Goal: Task Accomplishment & Management: Manage account settings

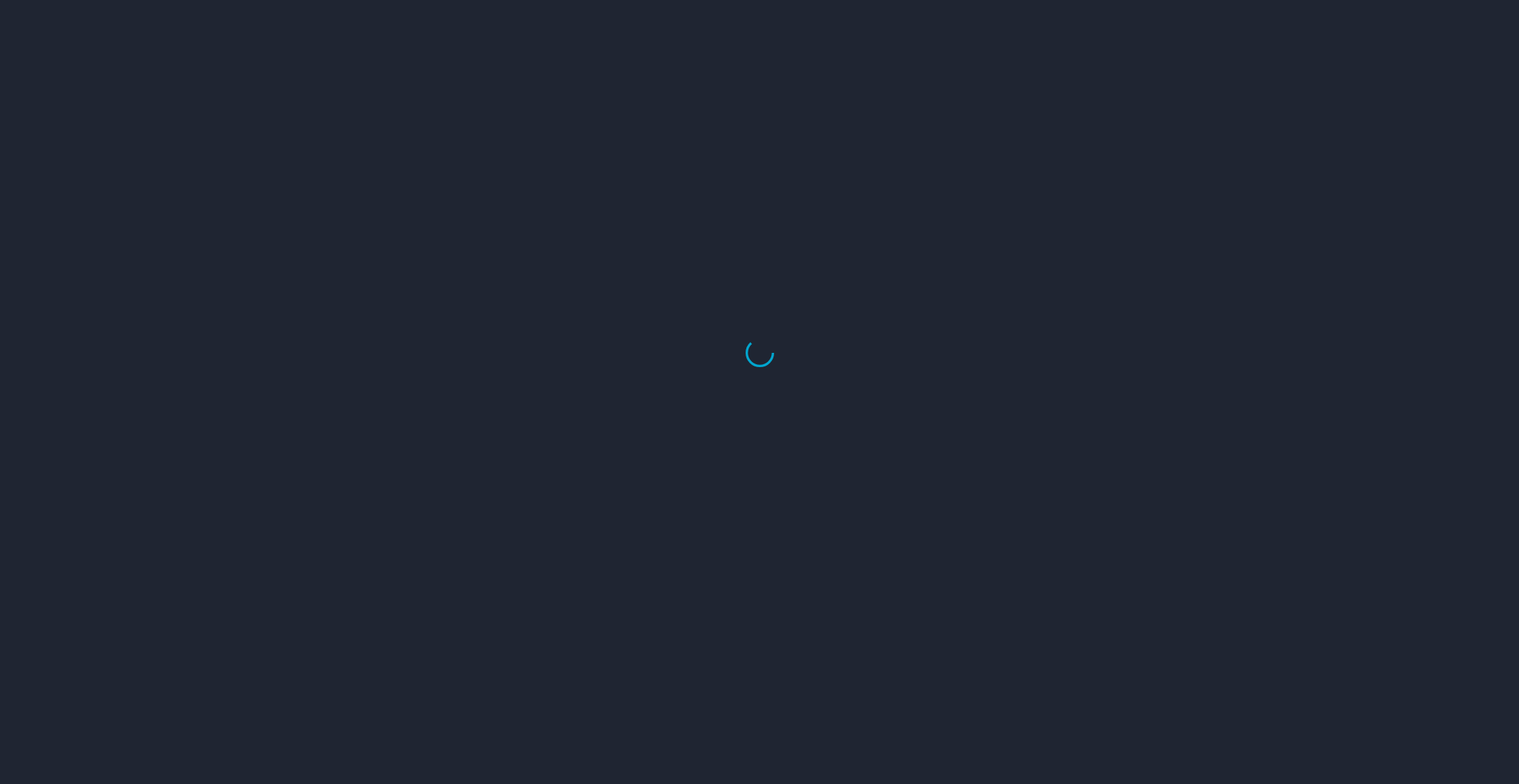
select select "US"
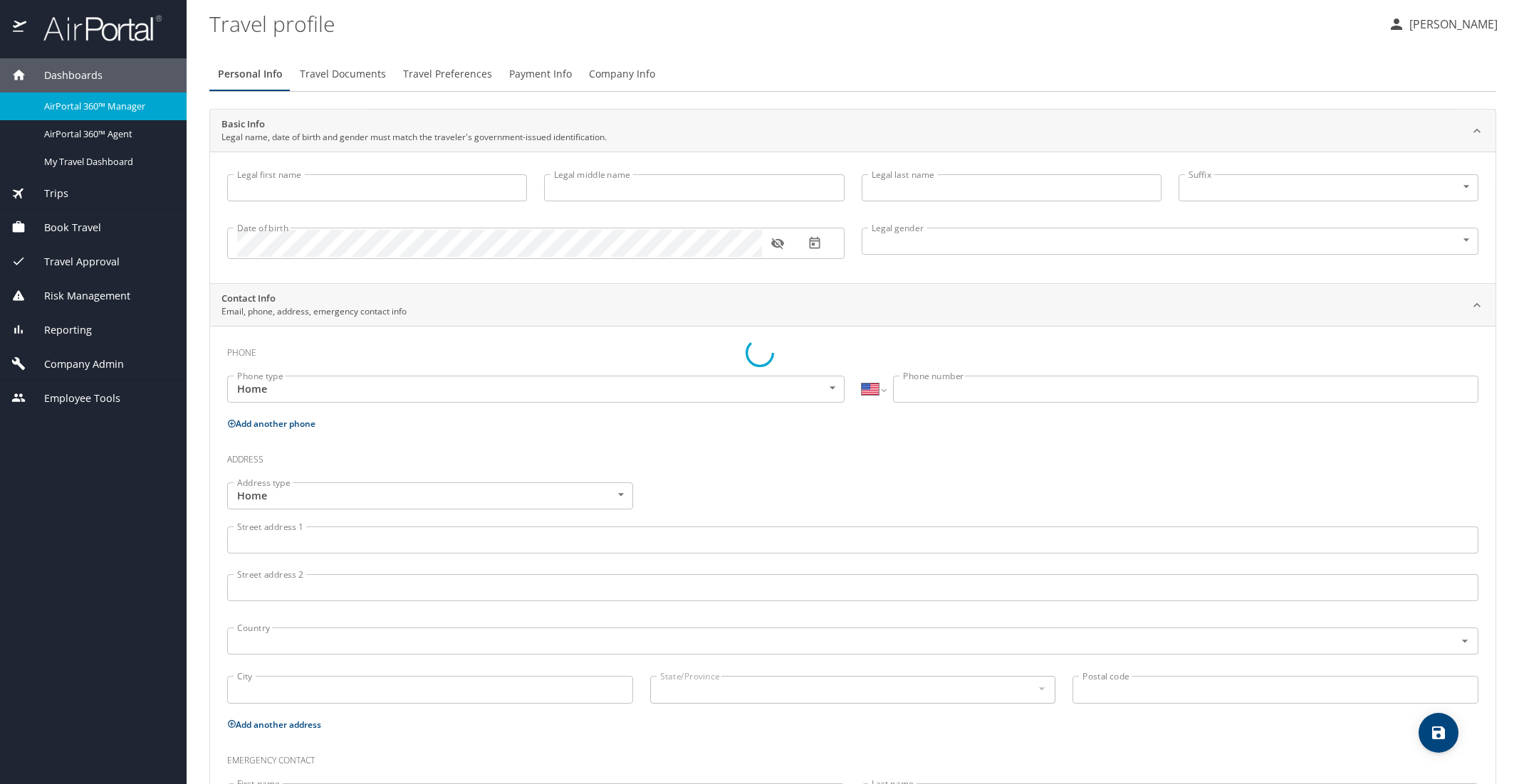
type input "Luke"
type input "Crismon"
type input "Beachley"
type input "Undisclosed"
type input "Teri"
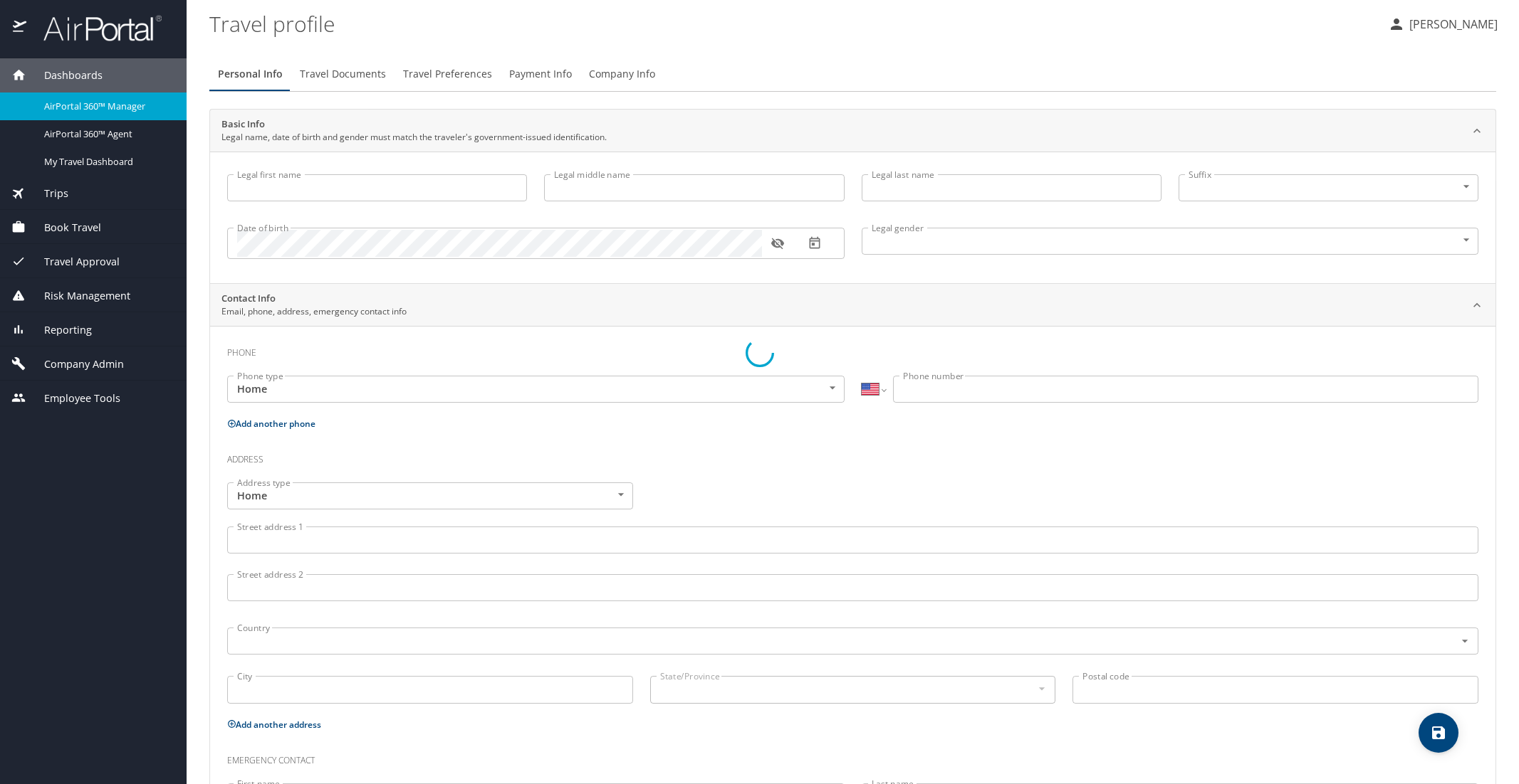
type input "Beachley"
type input "(801) 717-7714"
select select "US"
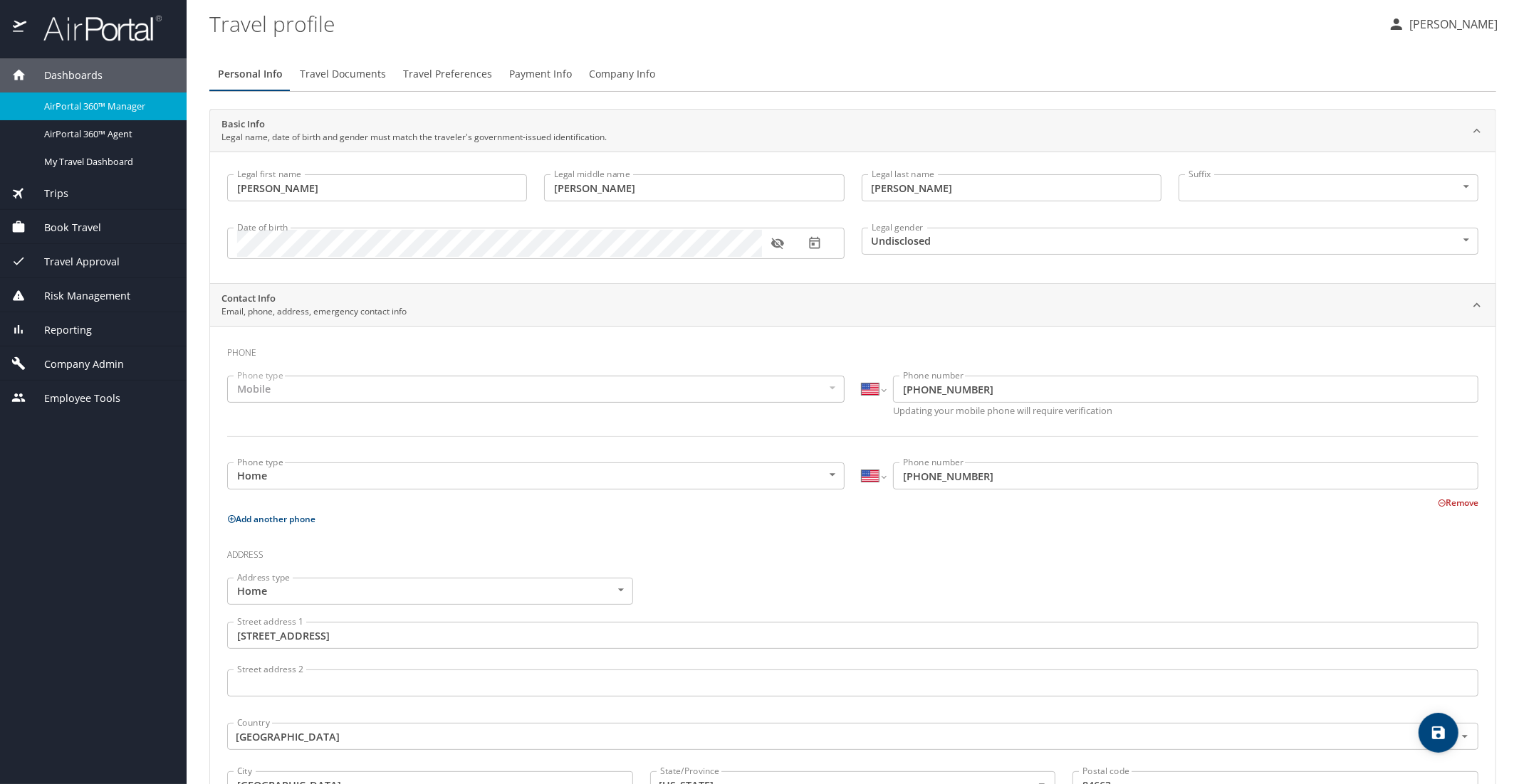
click at [110, 104] on span "AirPortal 360™ Manager" at bounding box center [107, 106] width 125 height 13
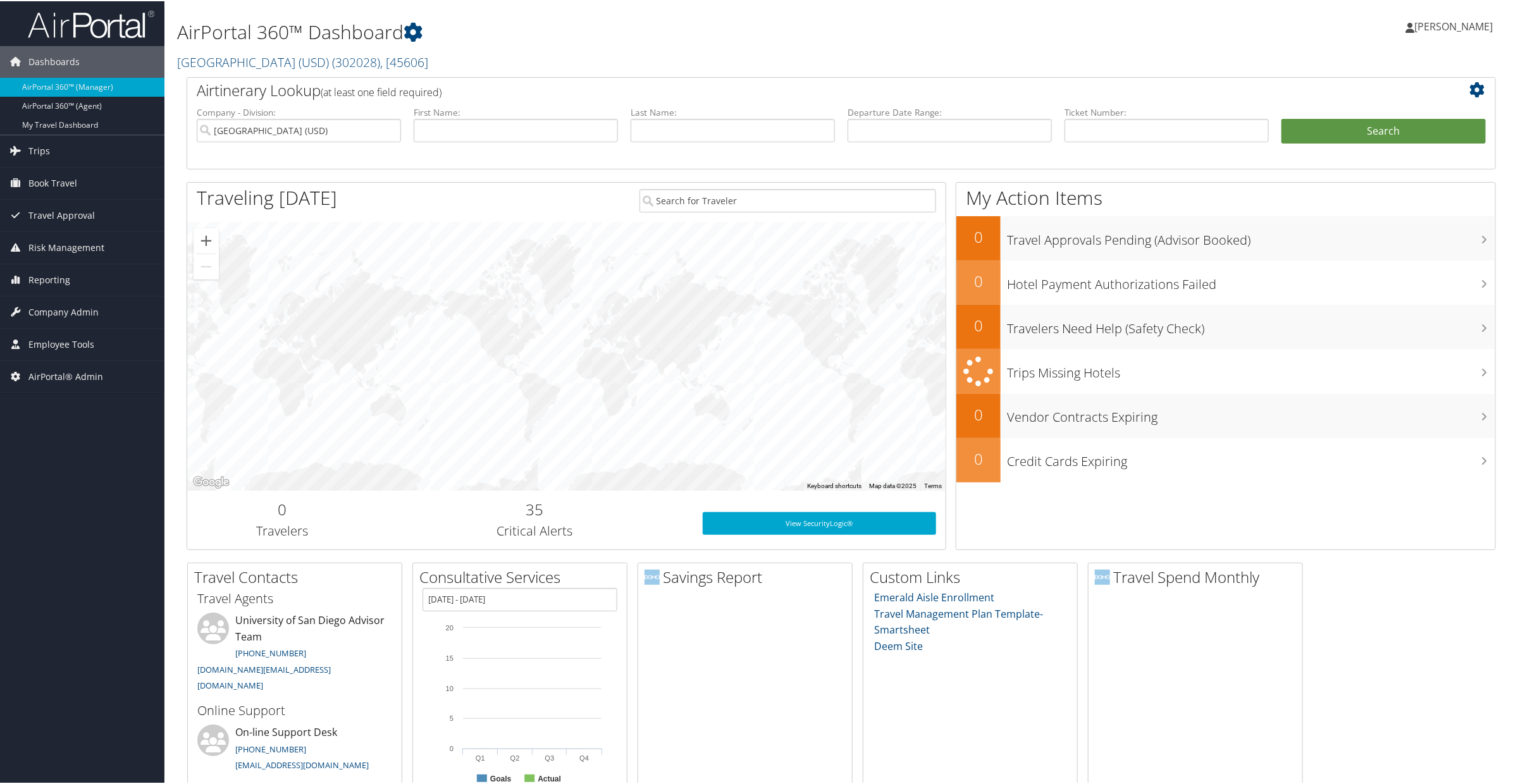
click at [260, 70] on h2 "University of San Diego (USD) ( 302028 ) , [ 45606 ]" at bounding box center [620, 60] width 886 height 21
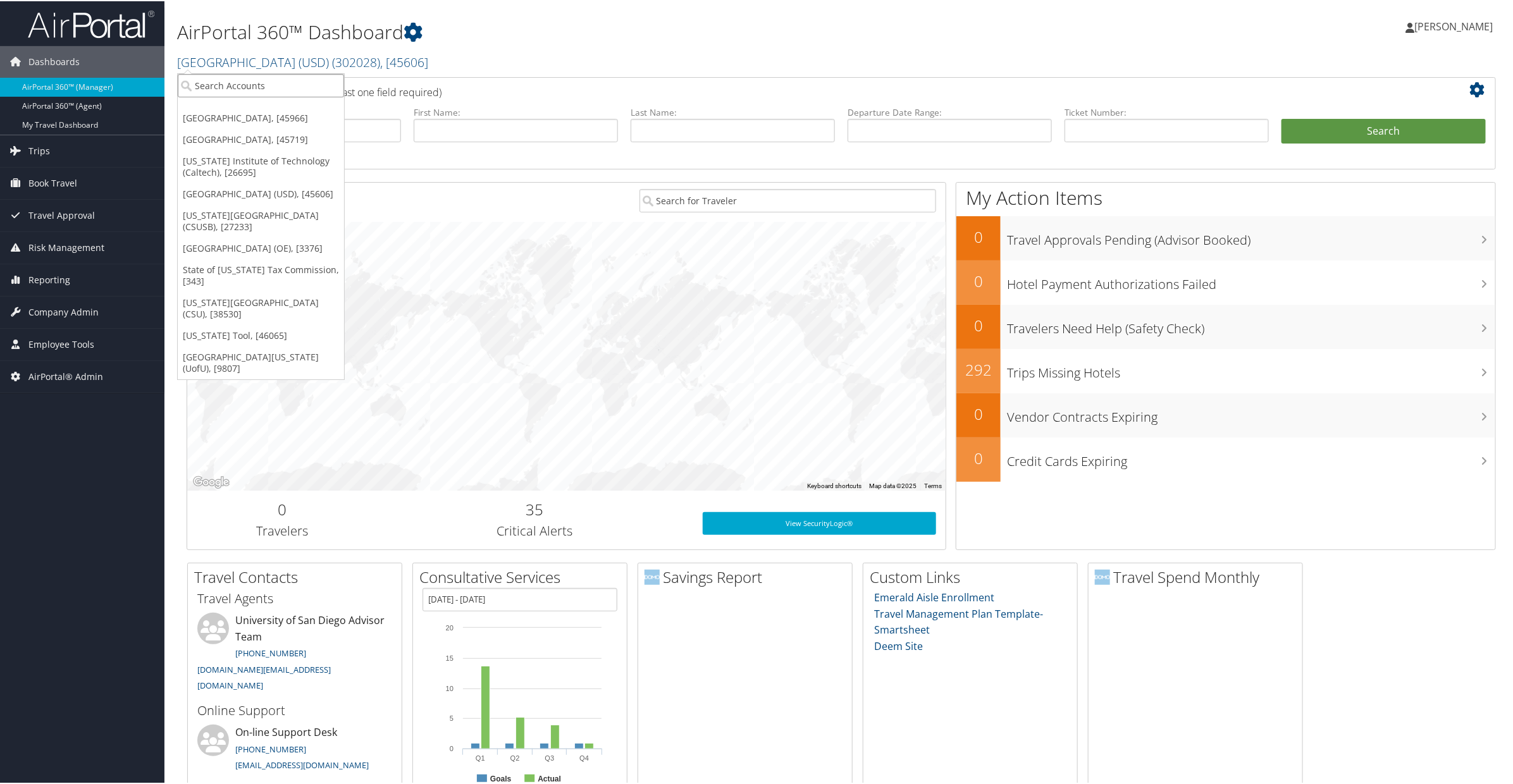
click at [242, 81] on input "search" at bounding box center [261, 85] width 166 height 24
type input "dese"
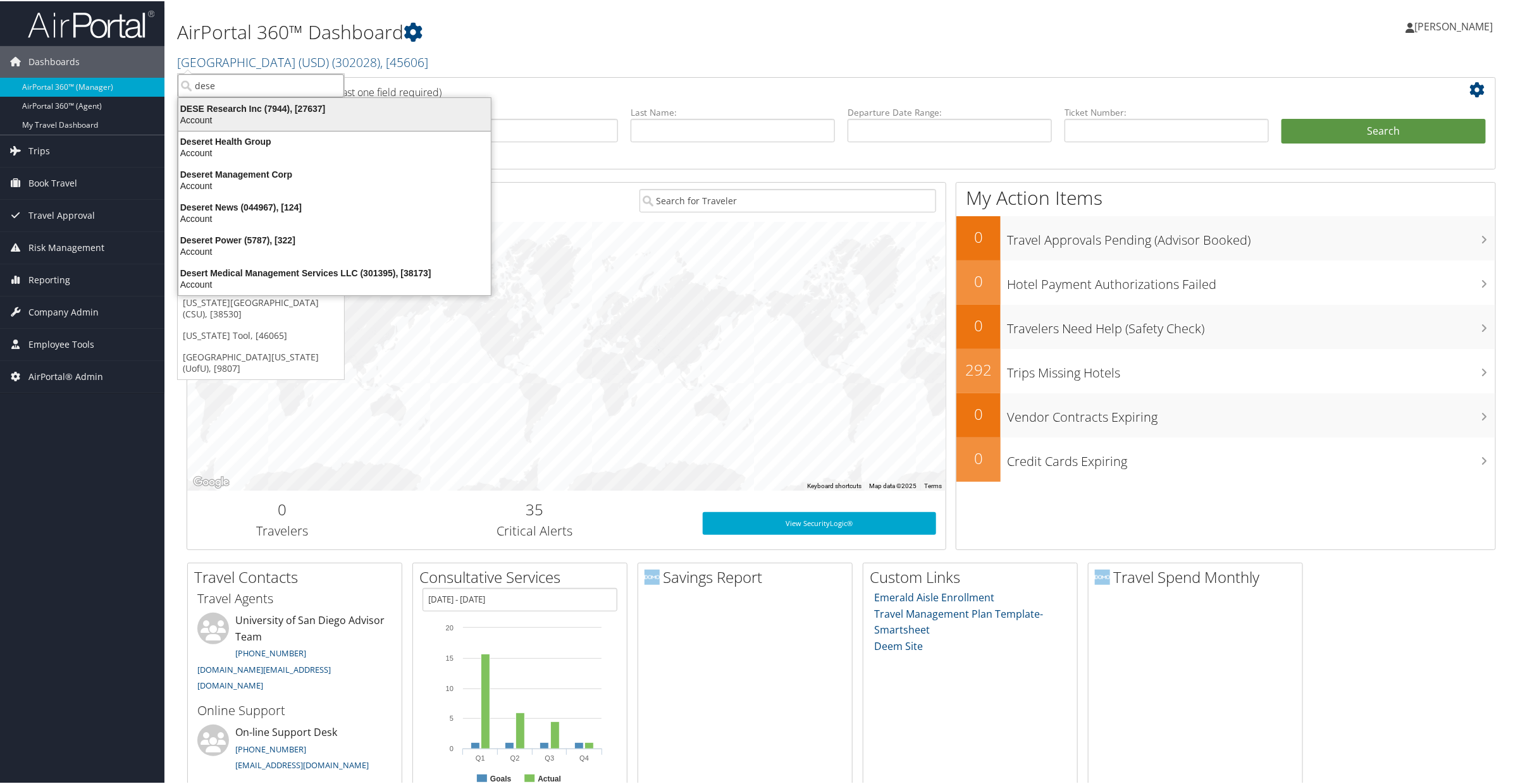
click at [236, 107] on div "DESE Research Inc (7944), [27637]" at bounding box center [335, 107] width 328 height 12
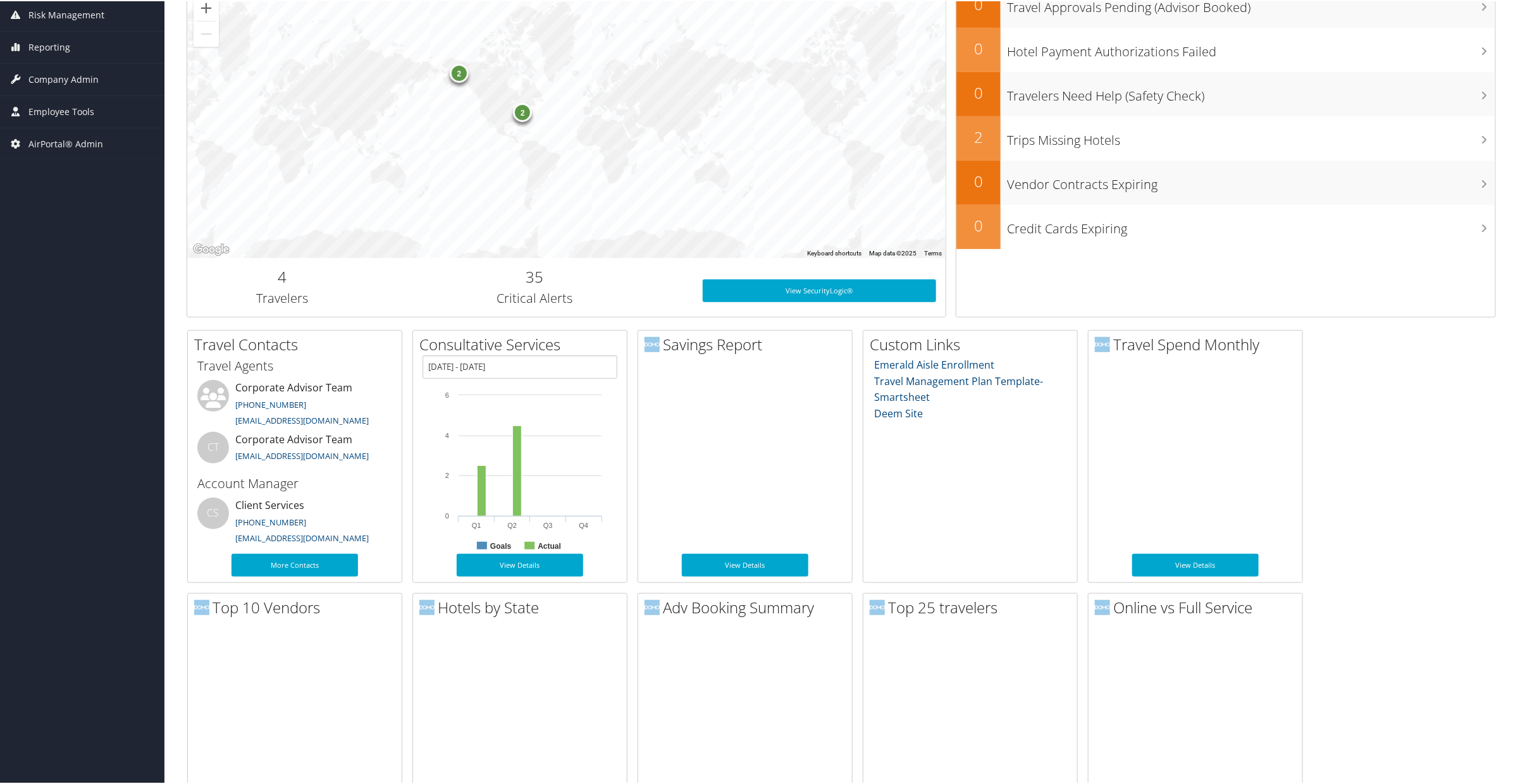
scroll to position [125, 0]
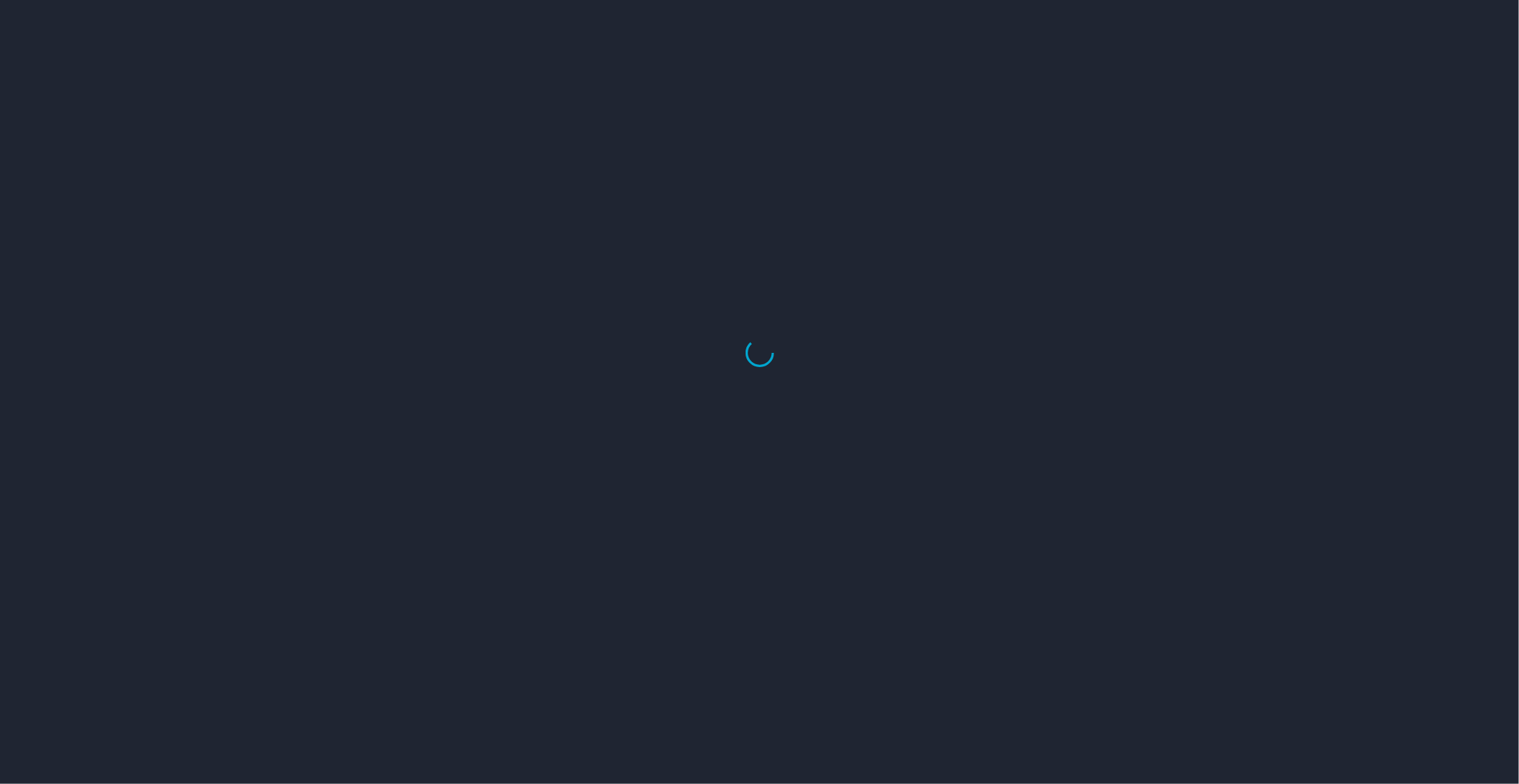
select select "US"
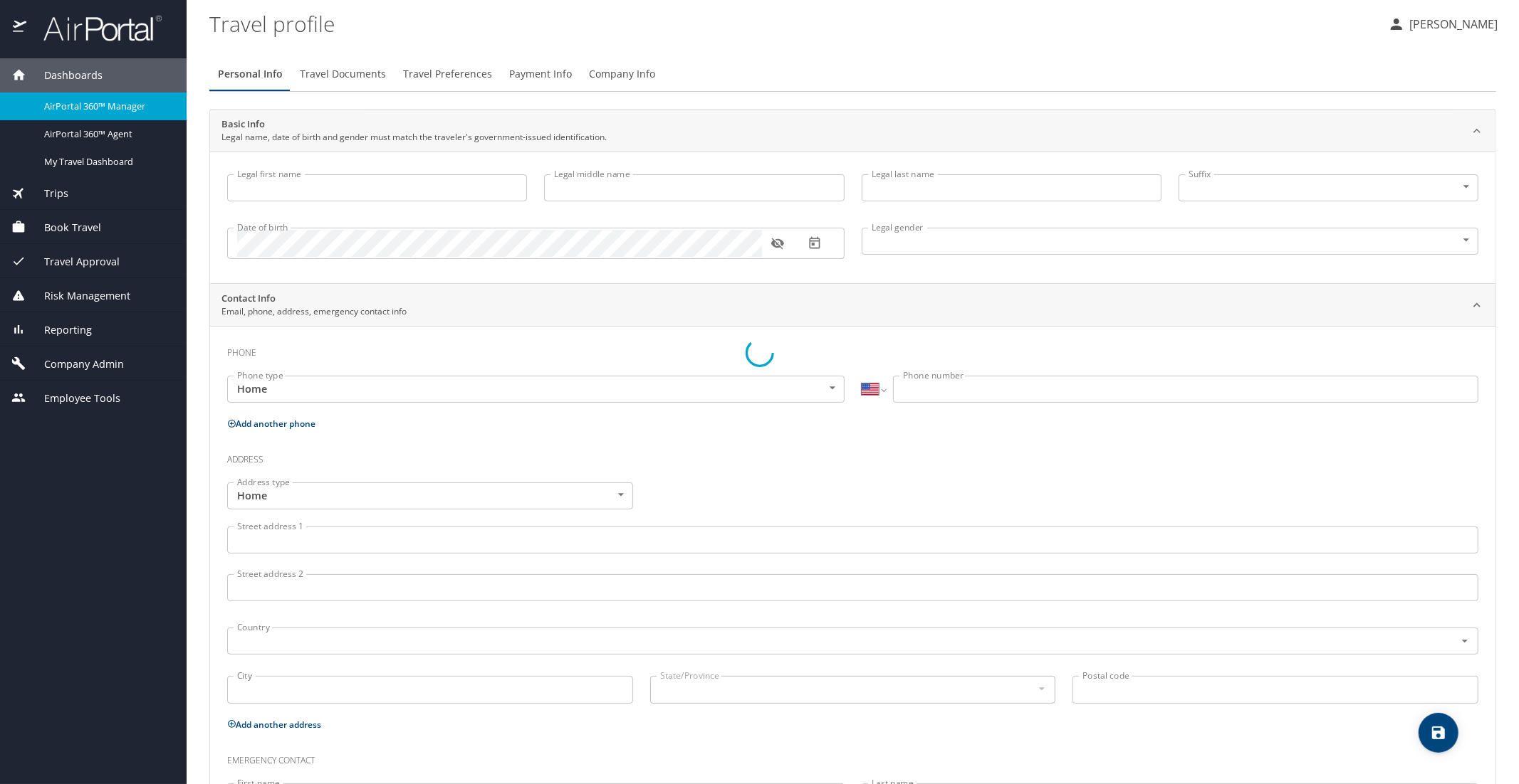
type input "Luke"
type input "Crismon"
type input "Beachley"
type input "Undisclosed"
type input "Teri"
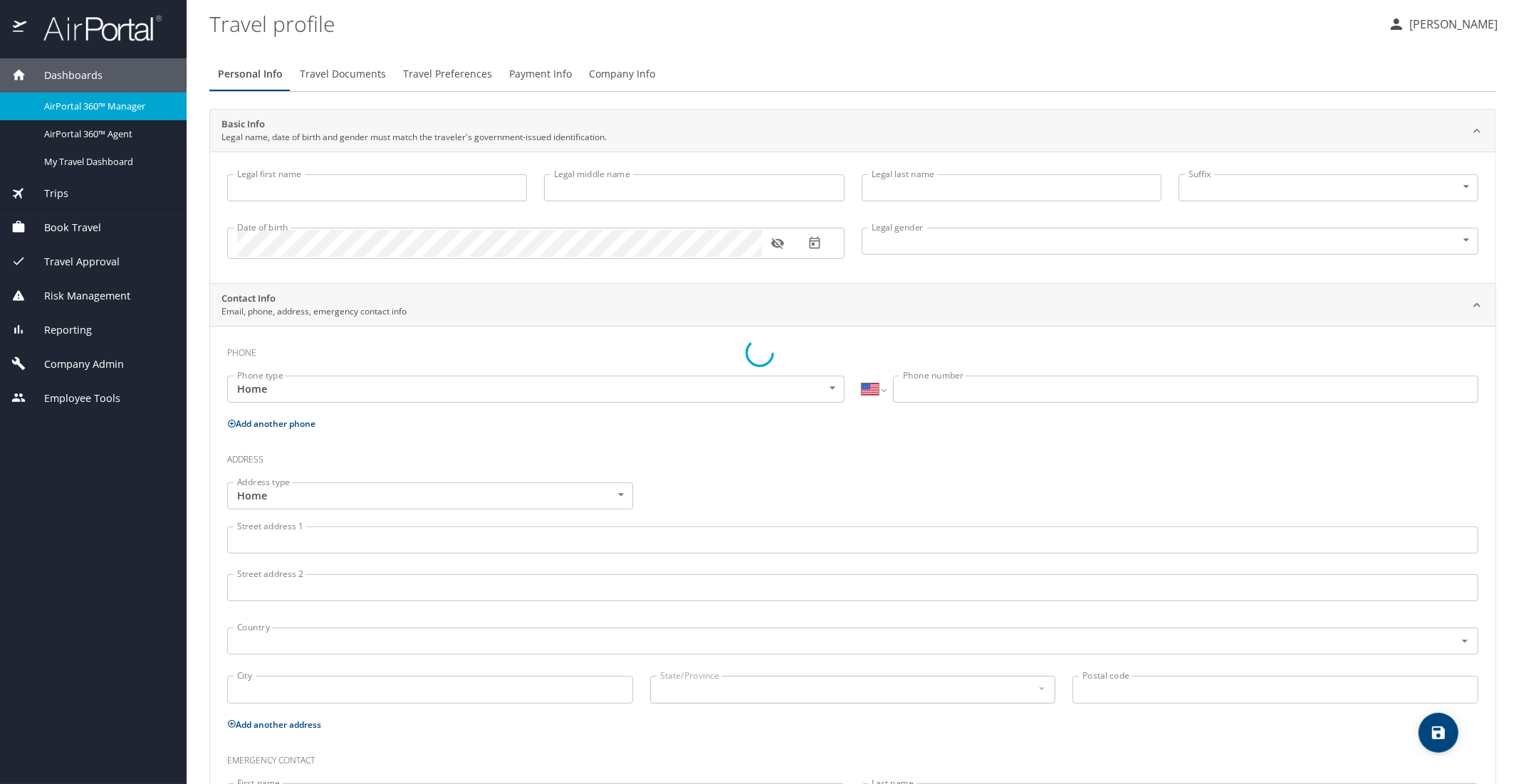
type input "Beachley"
type input "(801) 717-7714"
select select "US"
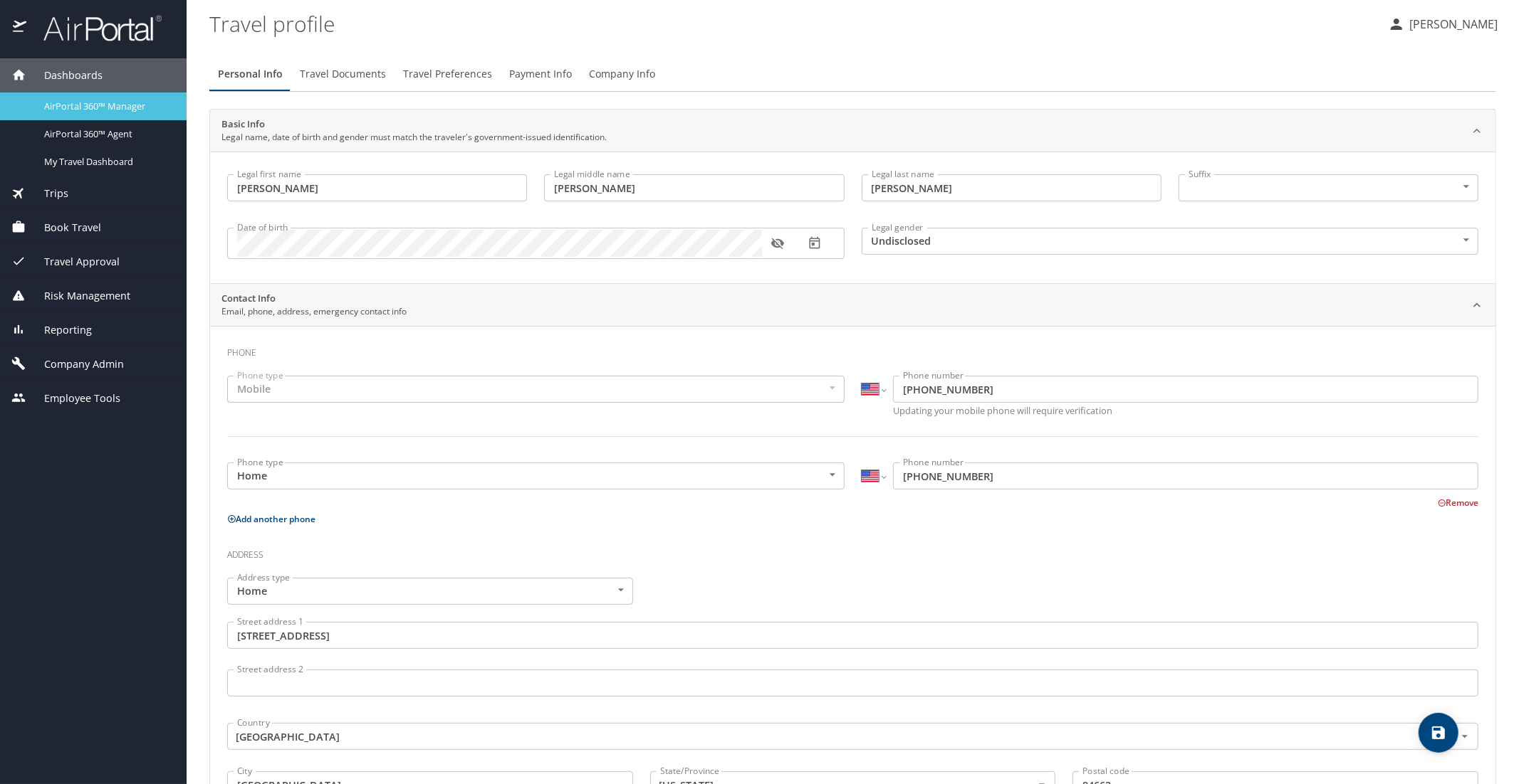
click at [75, 104] on span "AirPortal 360™ Manager" at bounding box center [107, 106] width 125 height 13
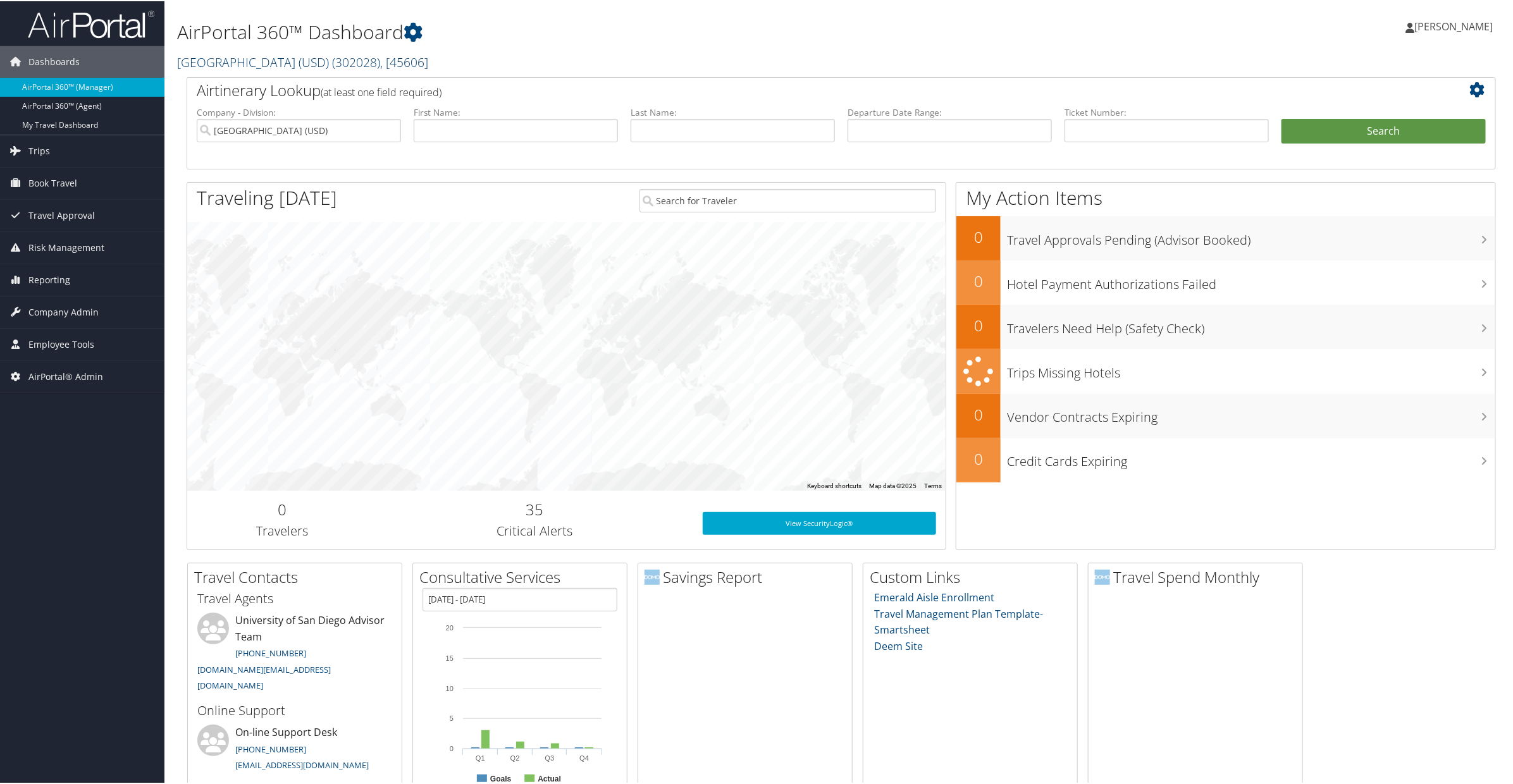
click at [302, 64] on link "University of San Diego (USD) ( 302028 ) , [ 45606 ]" at bounding box center [303, 61] width 251 height 17
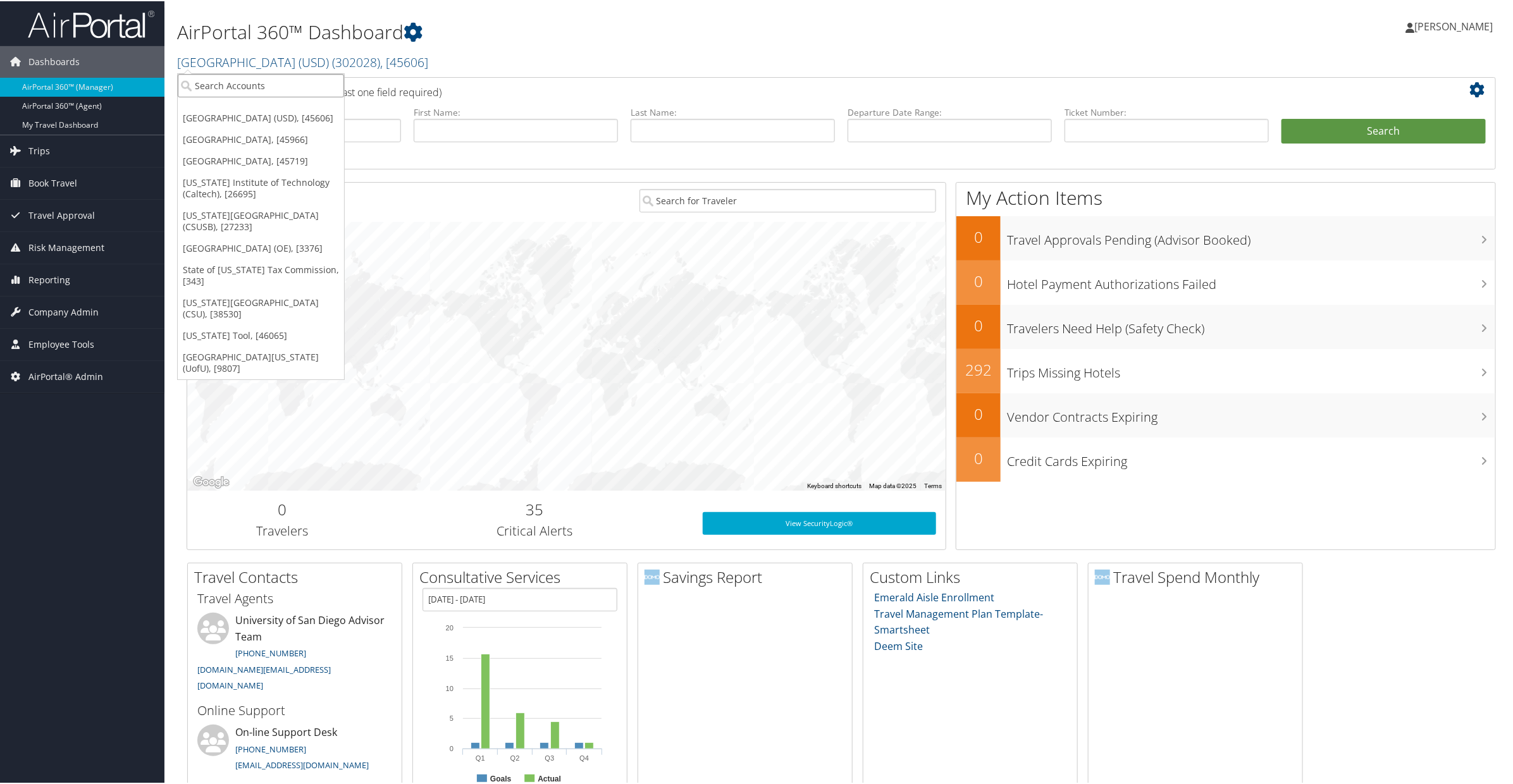
click at [276, 89] on input "search" at bounding box center [261, 85] width 166 height 24
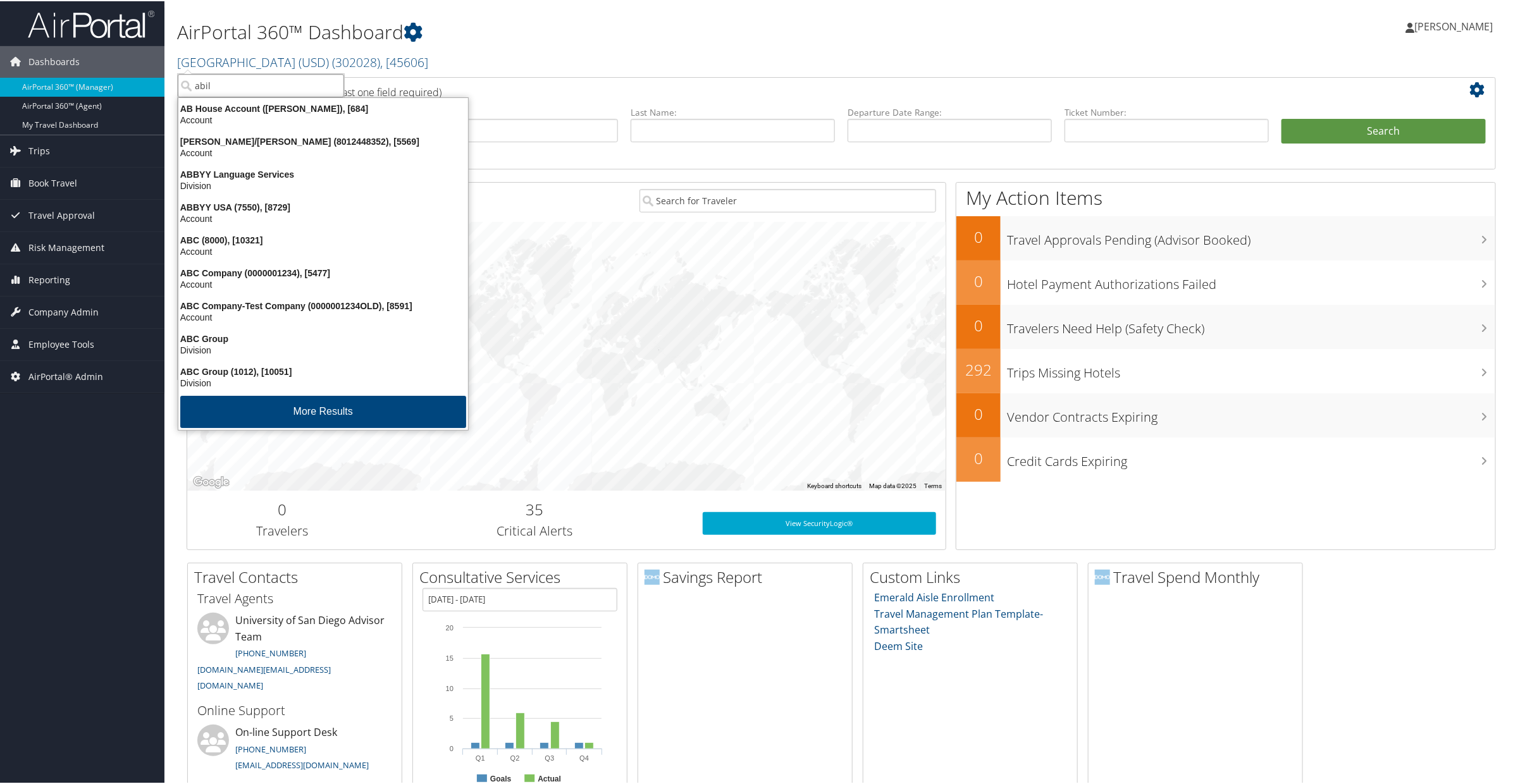
type input "abile"
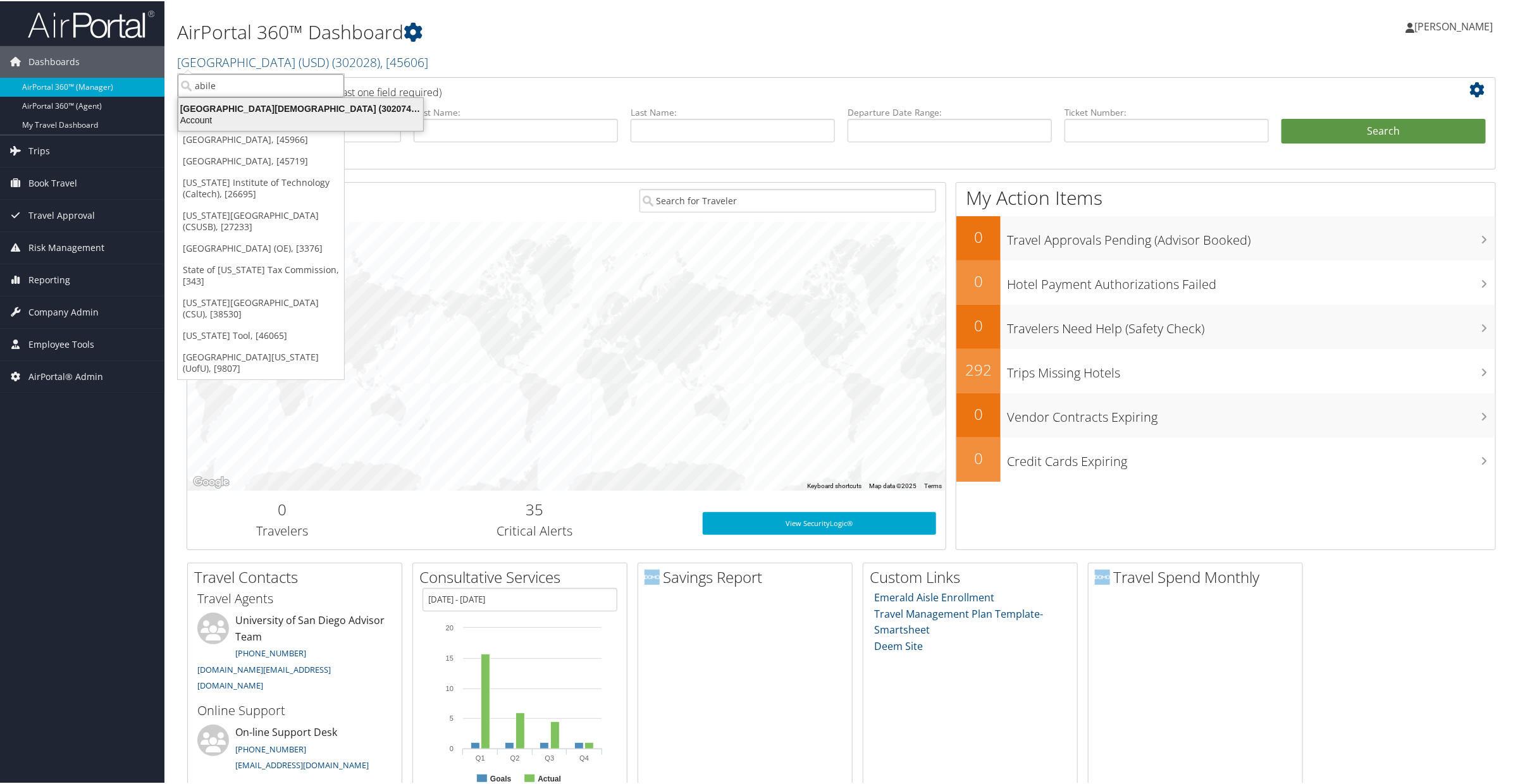
click at [243, 114] on div "Account" at bounding box center [300, 118] width 260 height 12
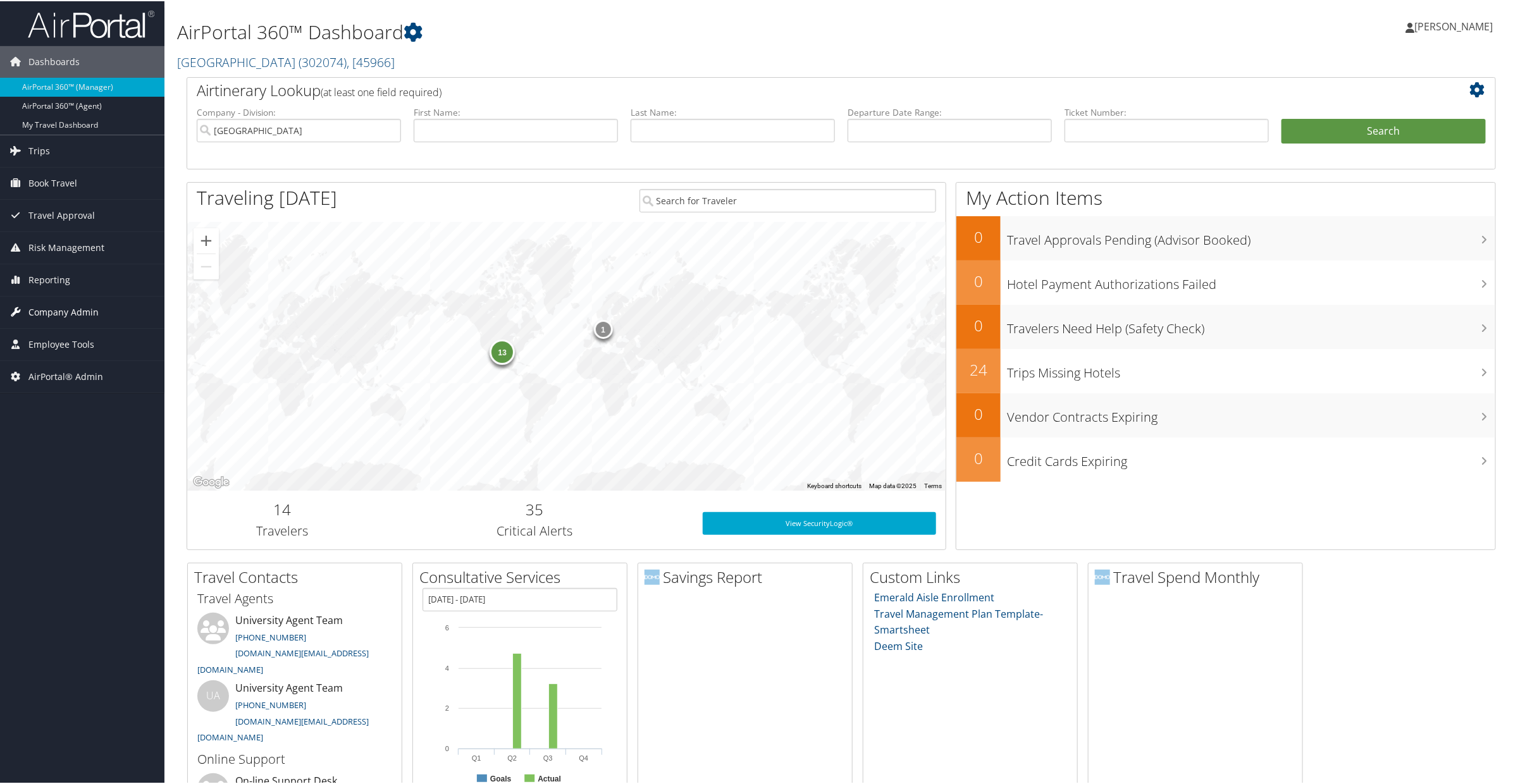
click at [54, 318] on span "Company Admin" at bounding box center [63, 311] width 70 height 31
